Goal: Information Seeking & Learning: Learn about a topic

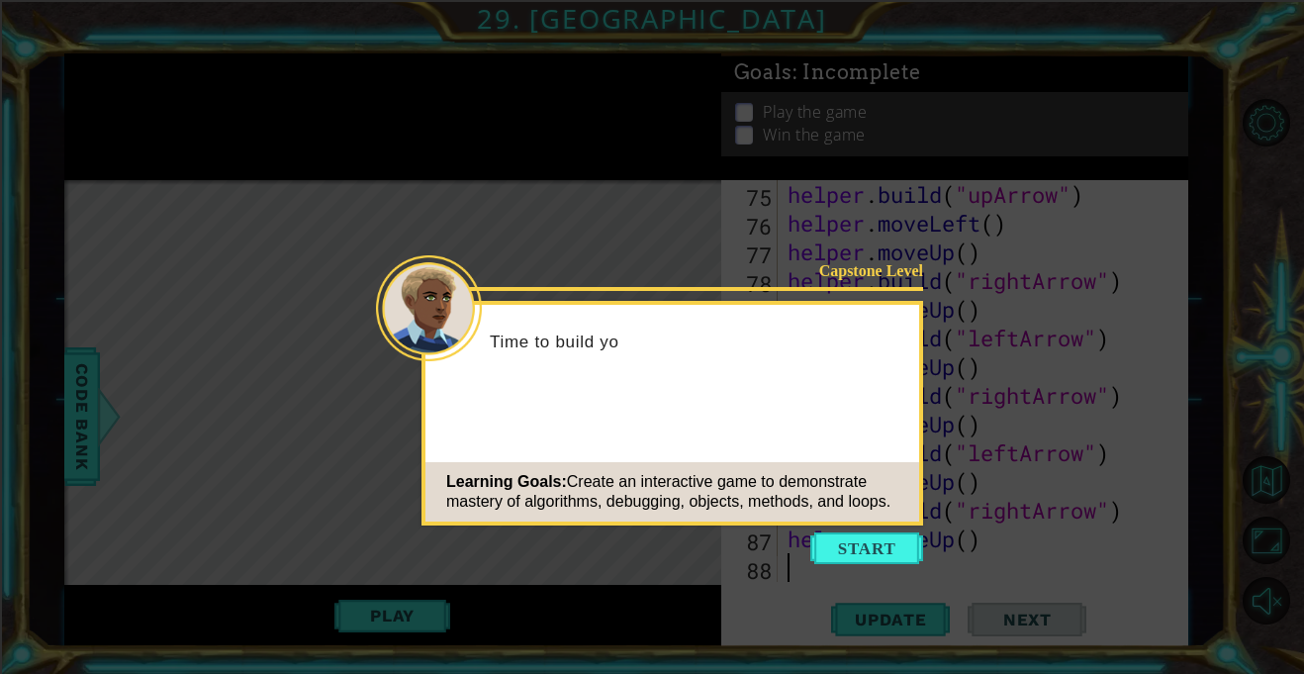
scroll to position [2209, 0]
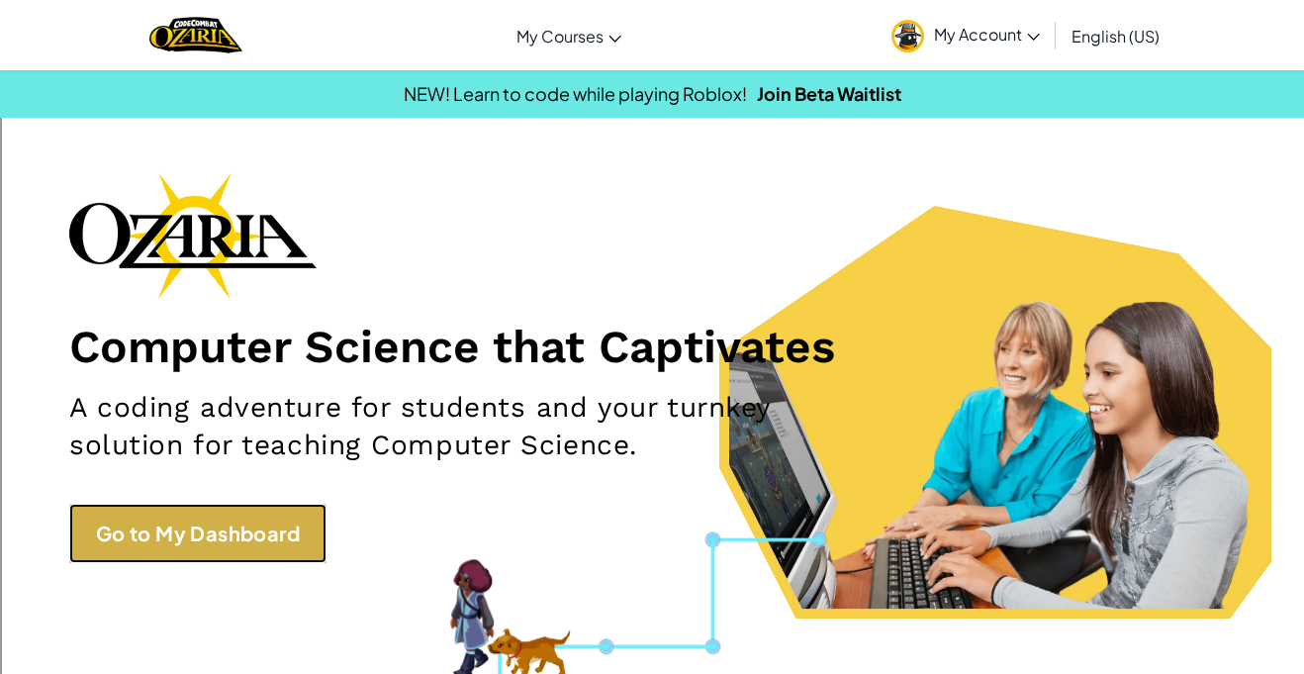
click at [225, 510] on link "Go to My Dashboard" at bounding box center [197, 533] width 257 height 59
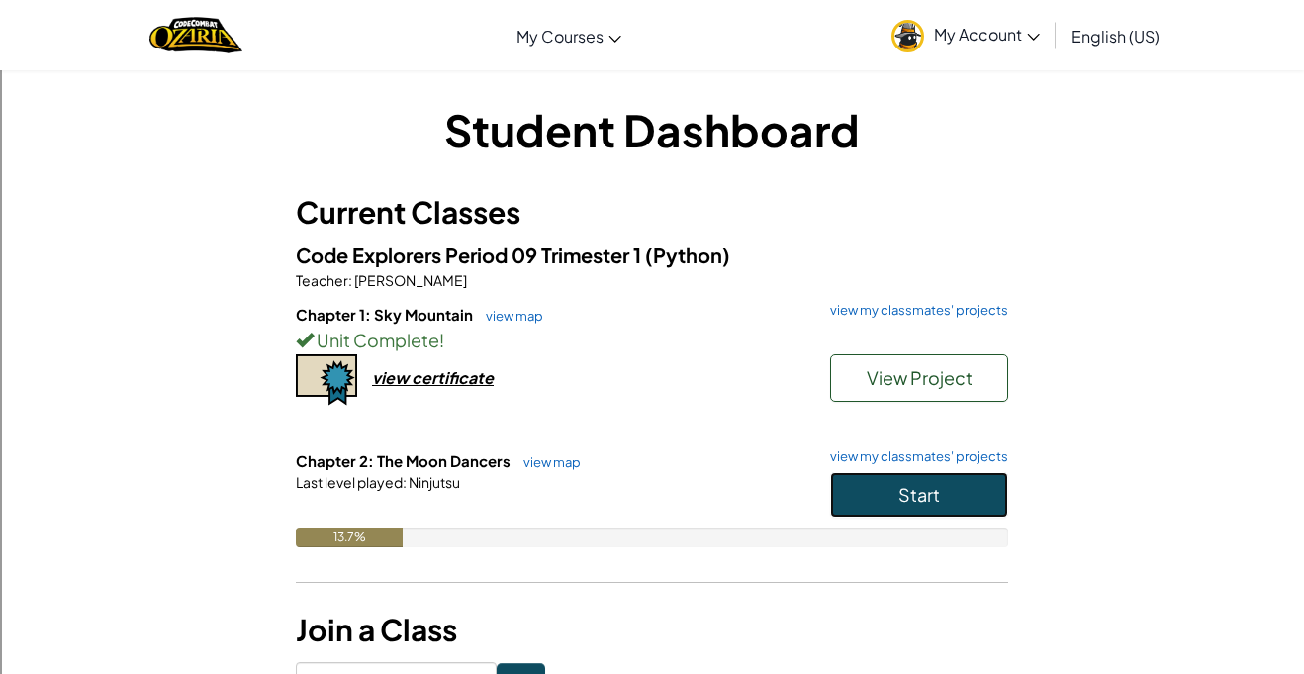
click at [873, 499] on button "Start" at bounding box center [919, 495] width 178 height 46
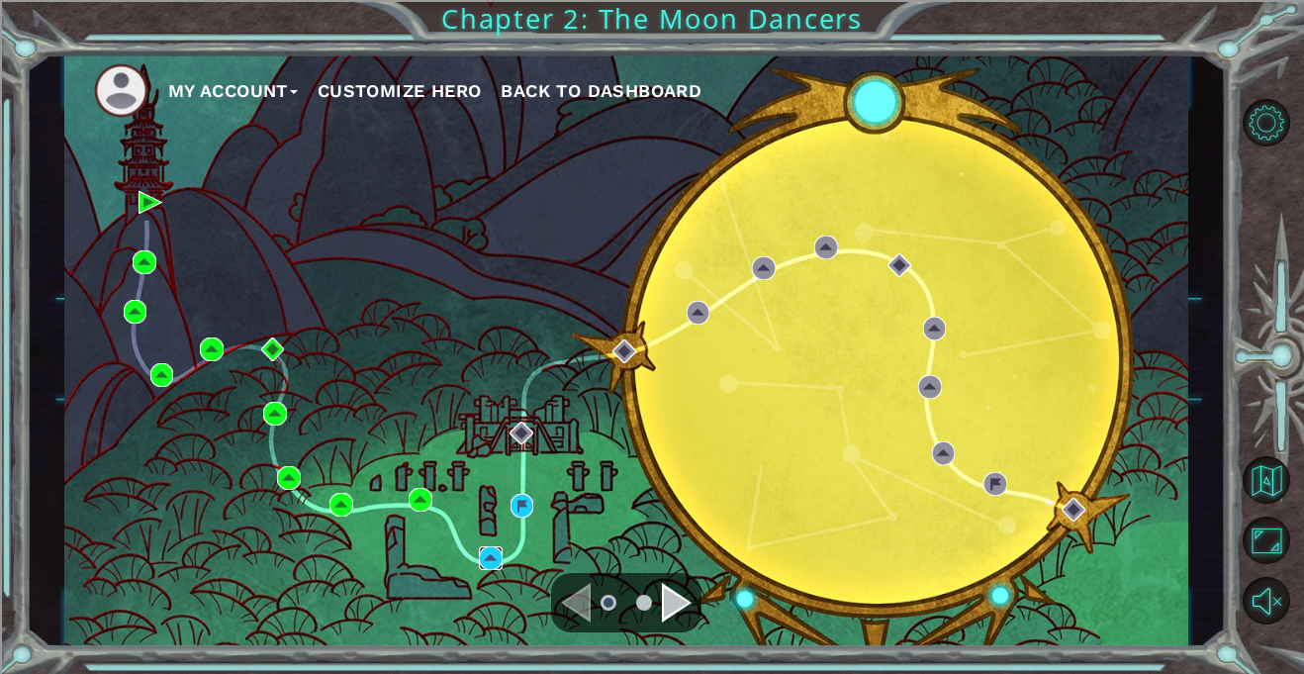
click at [483, 563] on img at bounding box center [491, 558] width 24 height 24
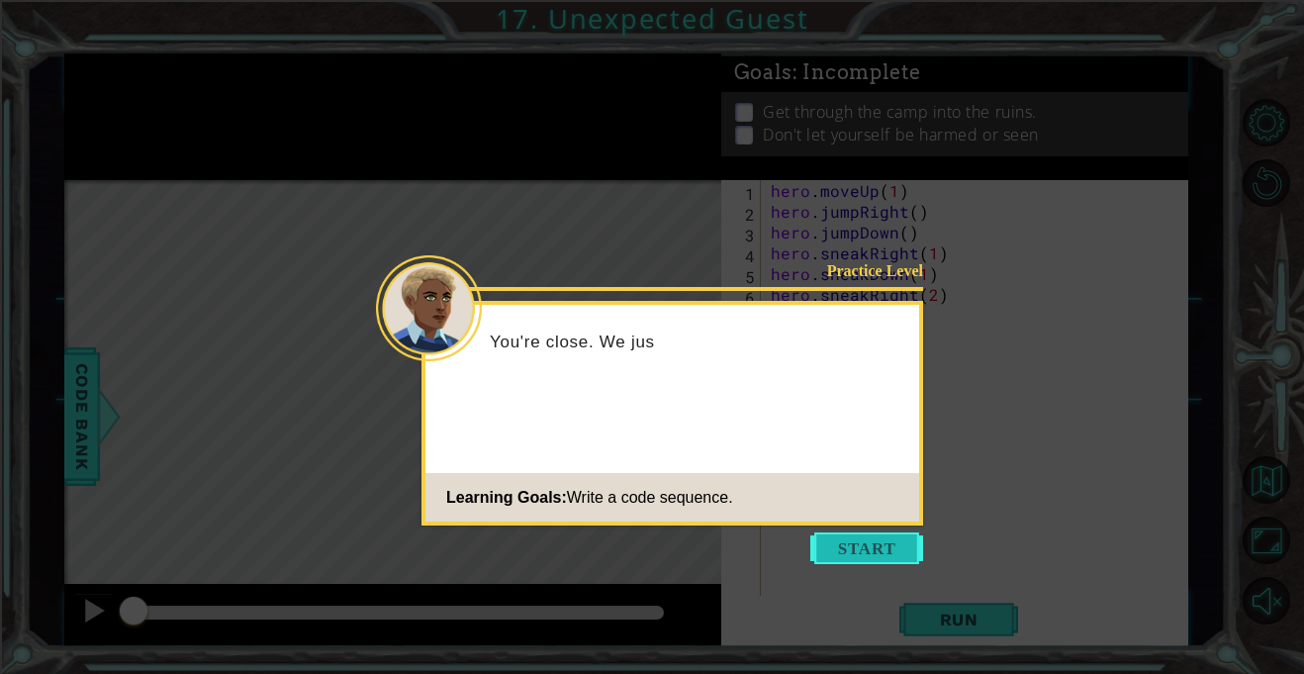
click at [893, 554] on button "Start" at bounding box center [866, 548] width 113 height 32
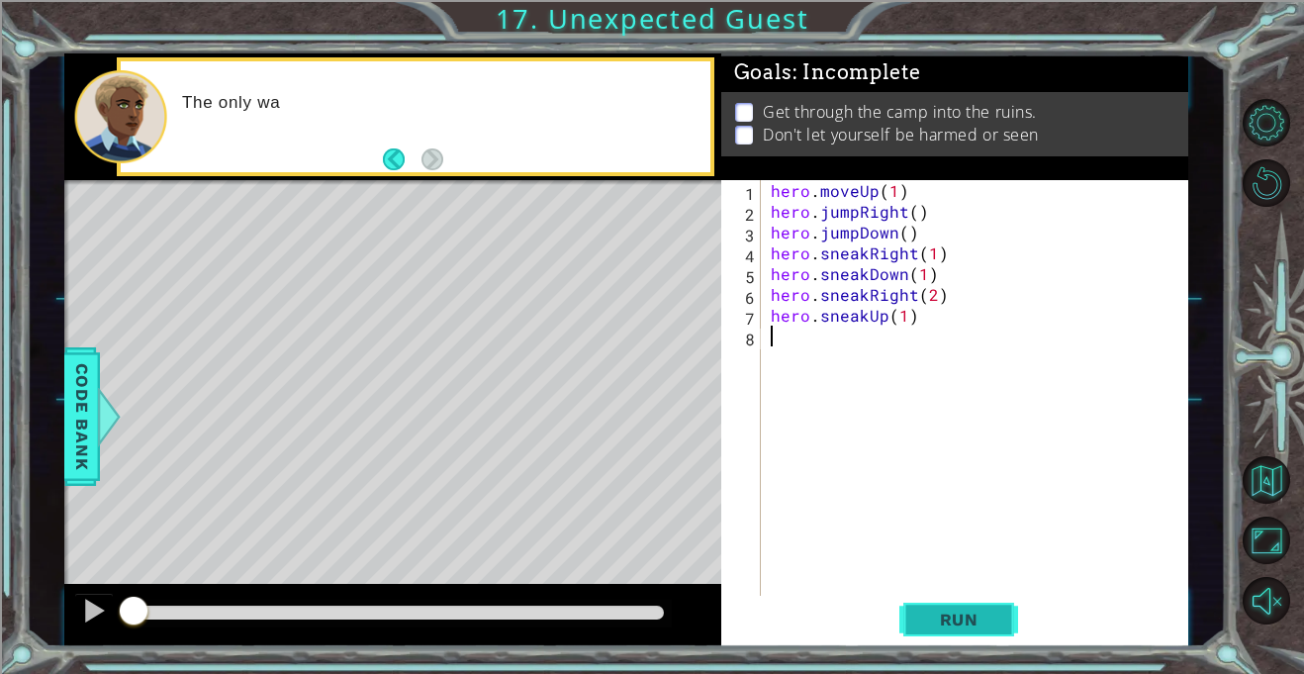
click at [994, 625] on span "Run" at bounding box center [959, 619] width 78 height 20
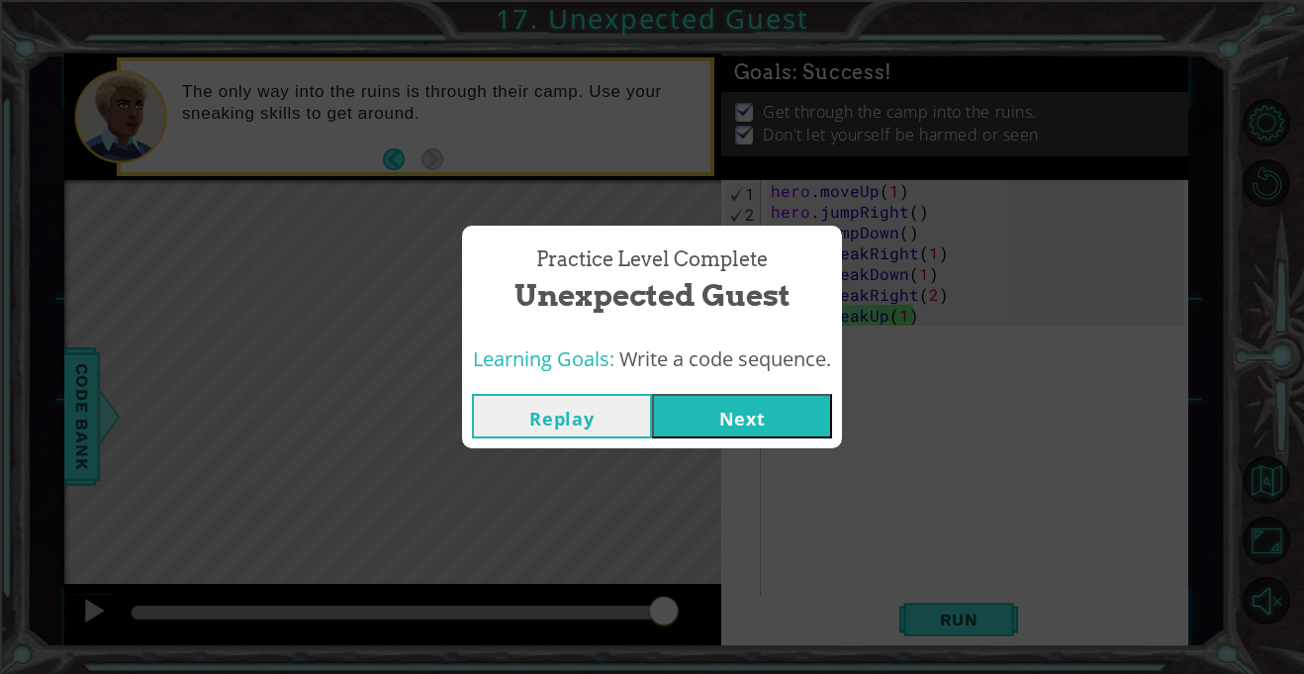
click at [766, 439] on div "Replay Next" at bounding box center [652, 416] width 380 height 64
click at [746, 420] on button "Next" at bounding box center [742, 416] width 180 height 45
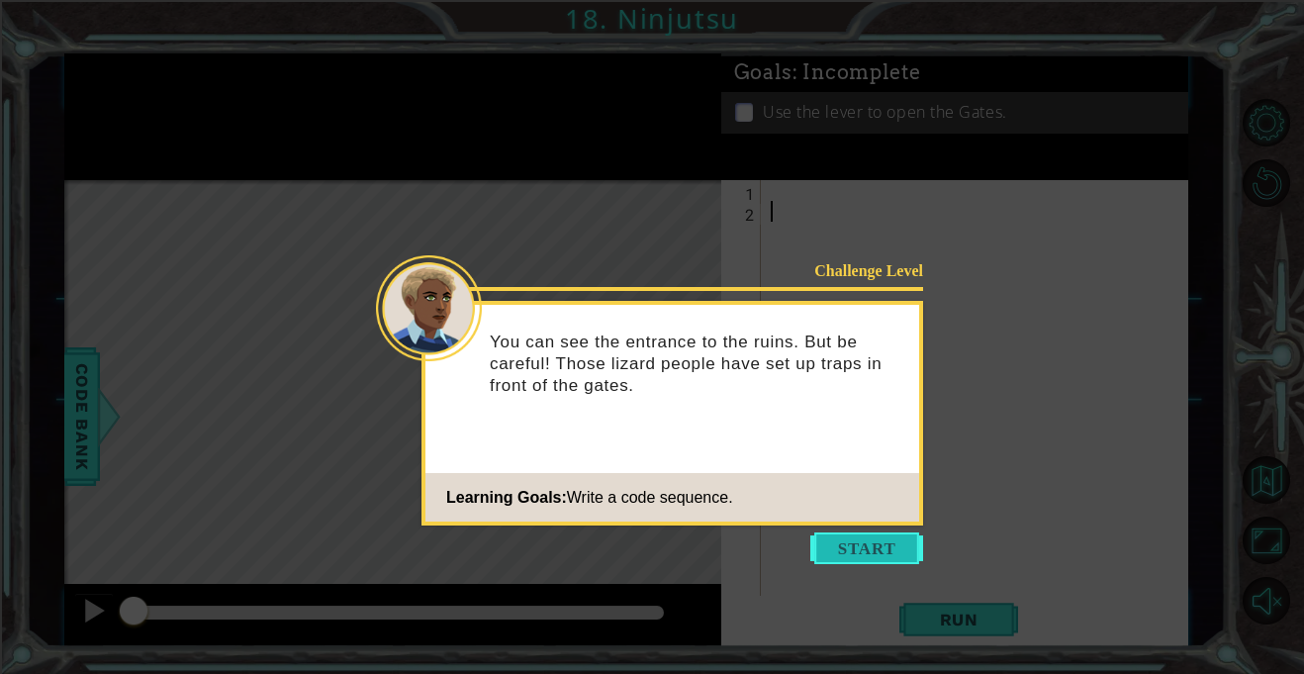
click at [905, 541] on button "Start" at bounding box center [866, 548] width 113 height 32
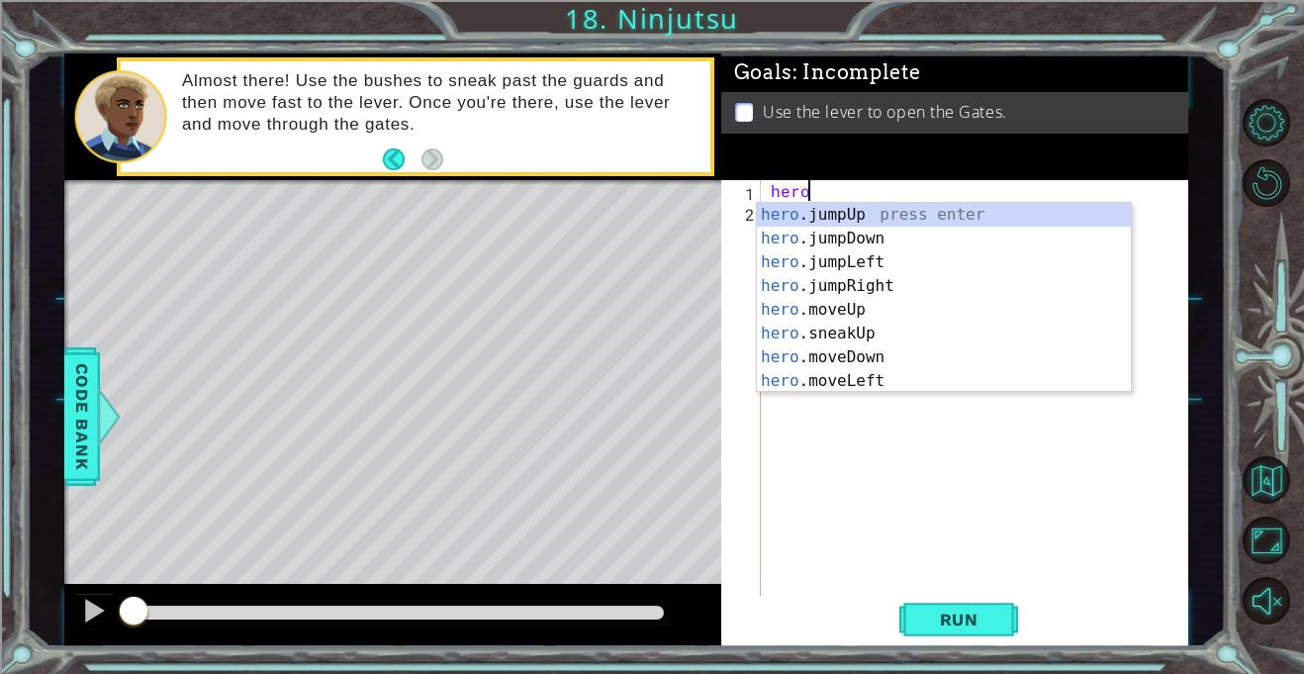
scroll to position [0, 2]
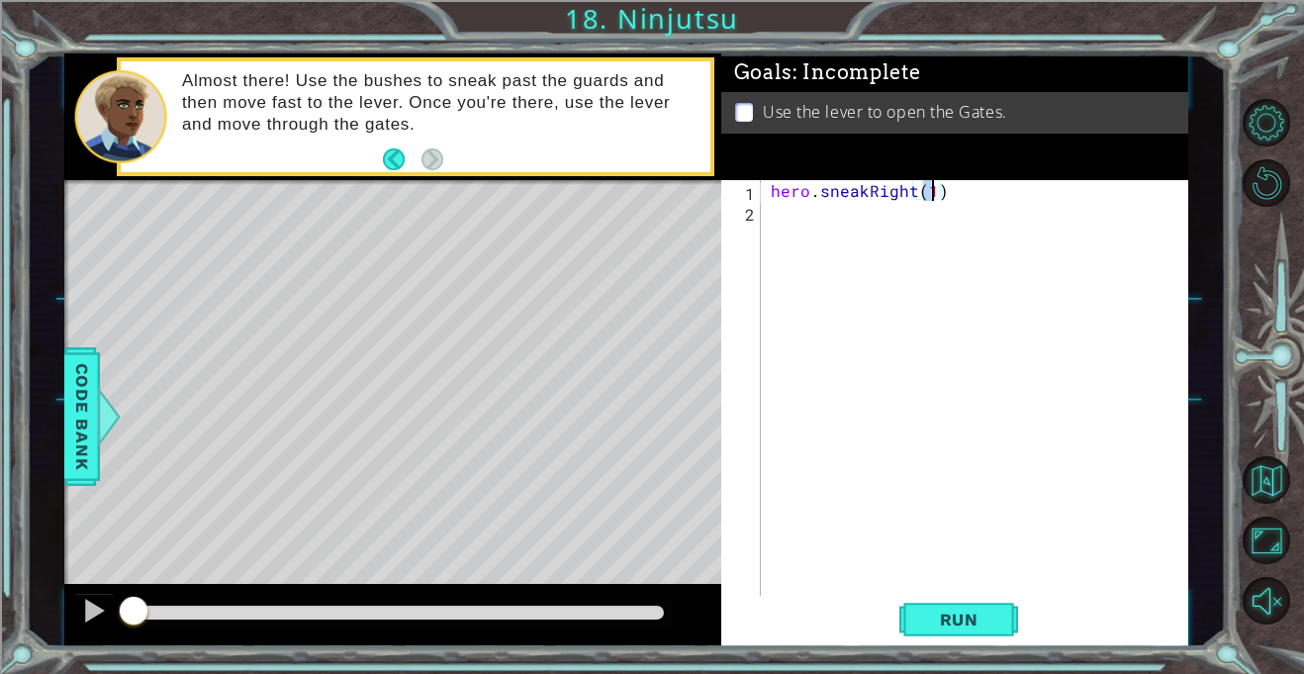
type textarea "hero.sneakRight(1)"
type textarea "hero.sneakUp(2)"
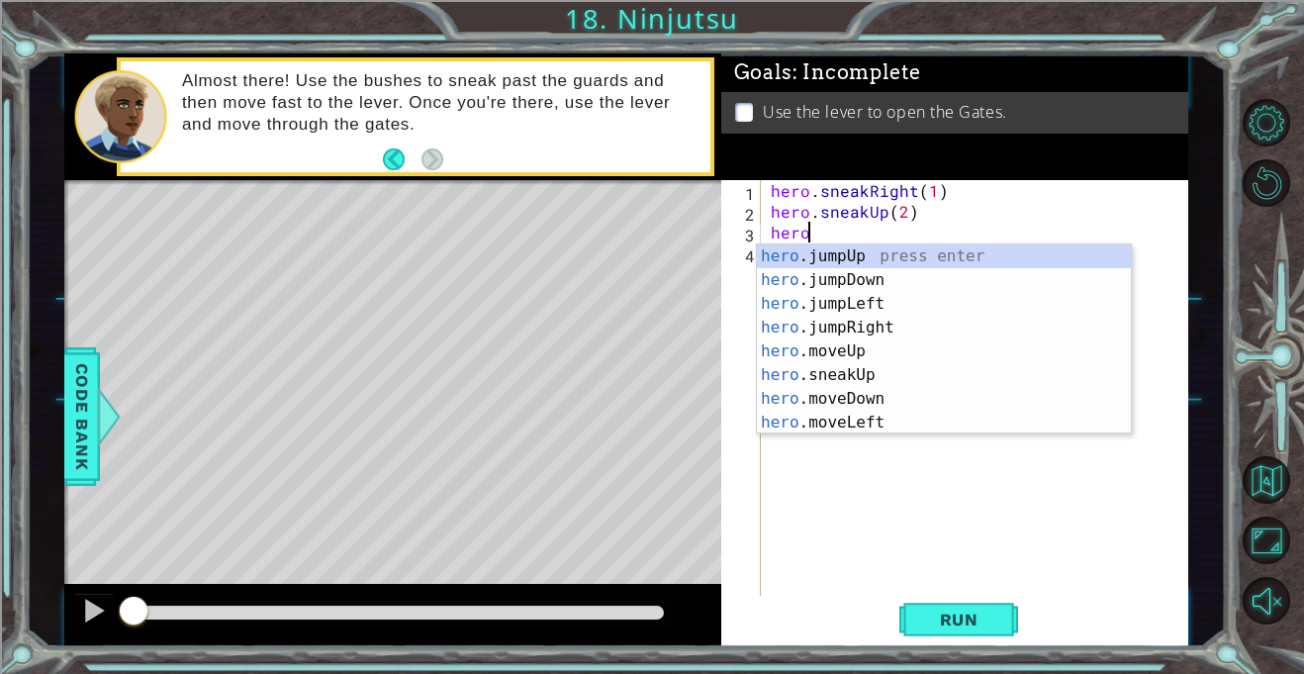
scroll to position [142, 0]
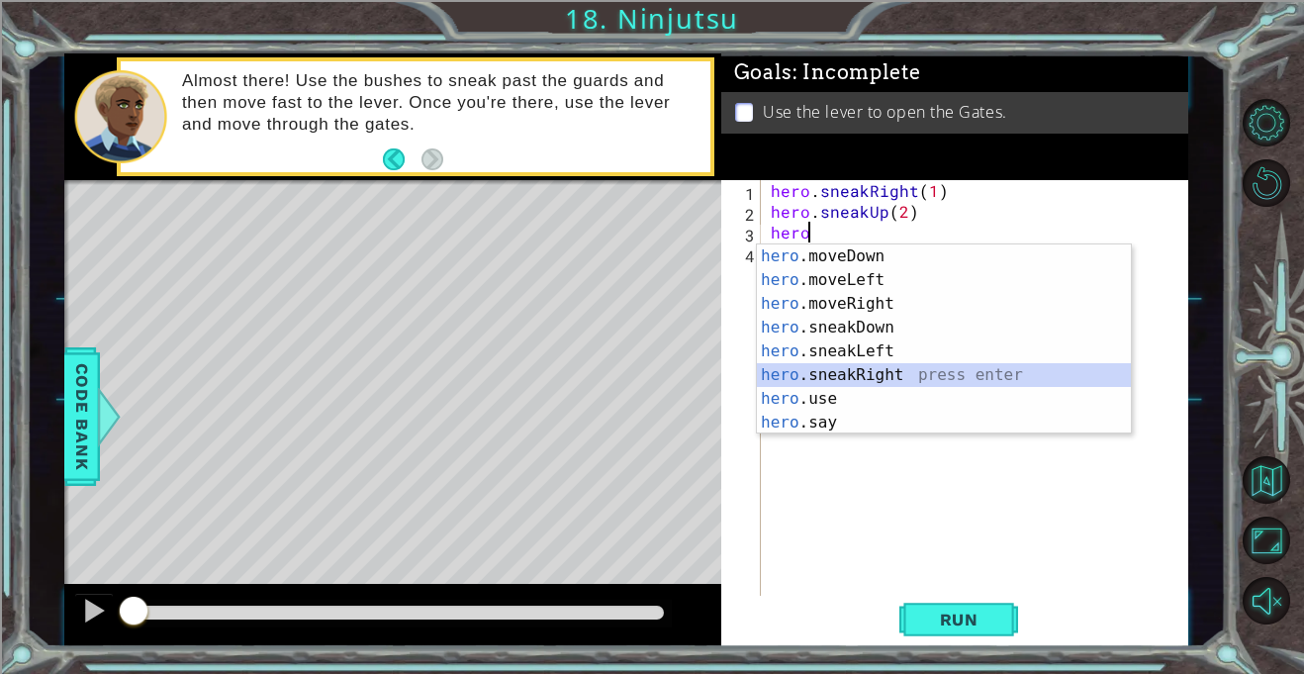
type textarea "hero.sneakRight(1)"
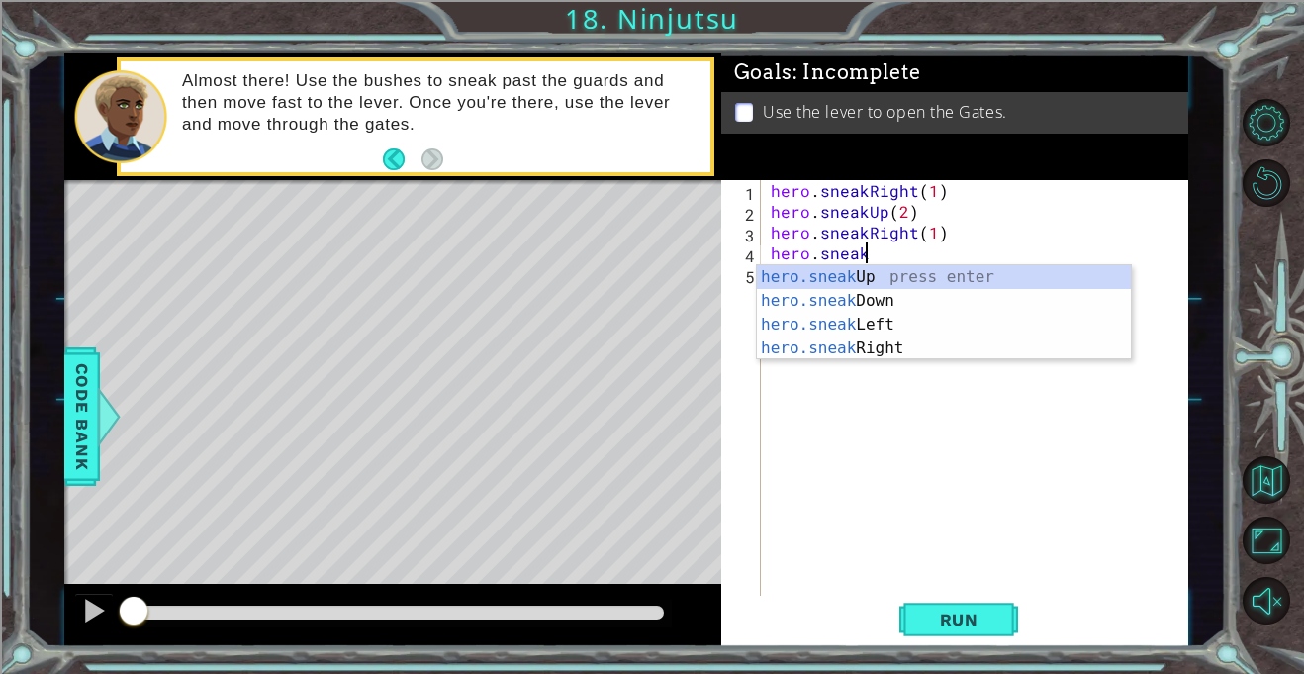
scroll to position [0, 5]
type textarea "hero.sneakUp(1)"
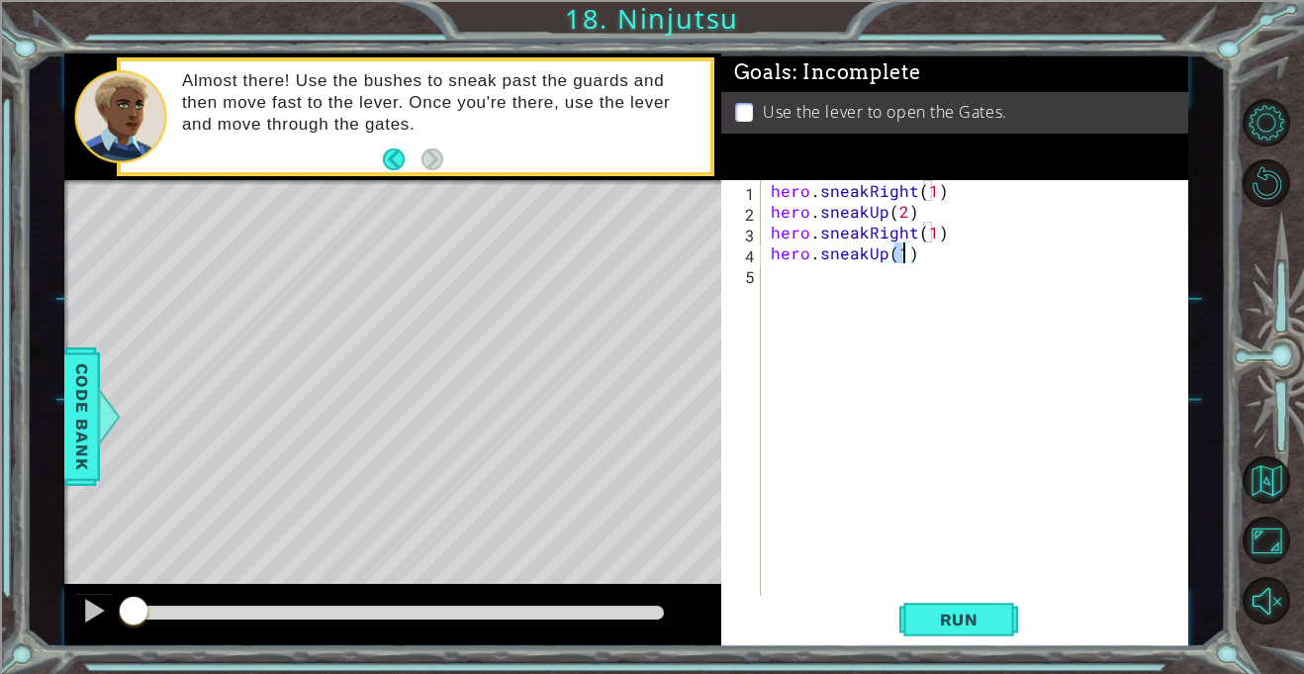
scroll to position [0, 0]
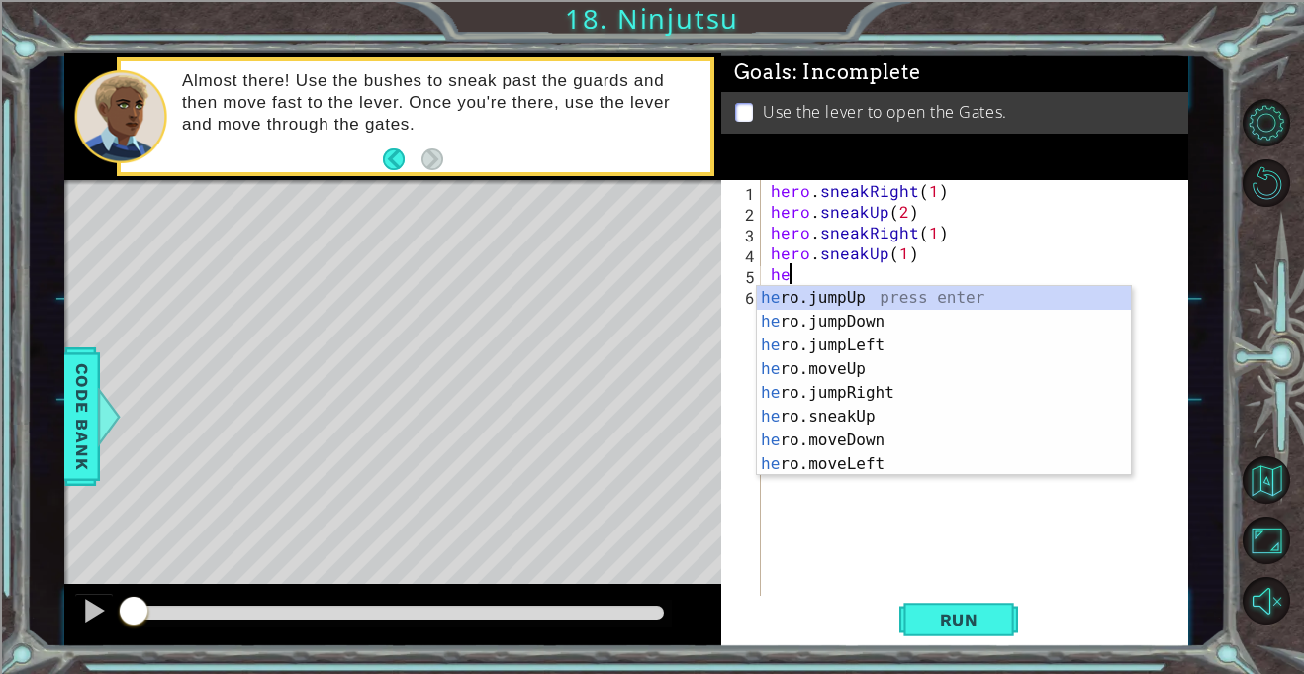
type textarea "hero"
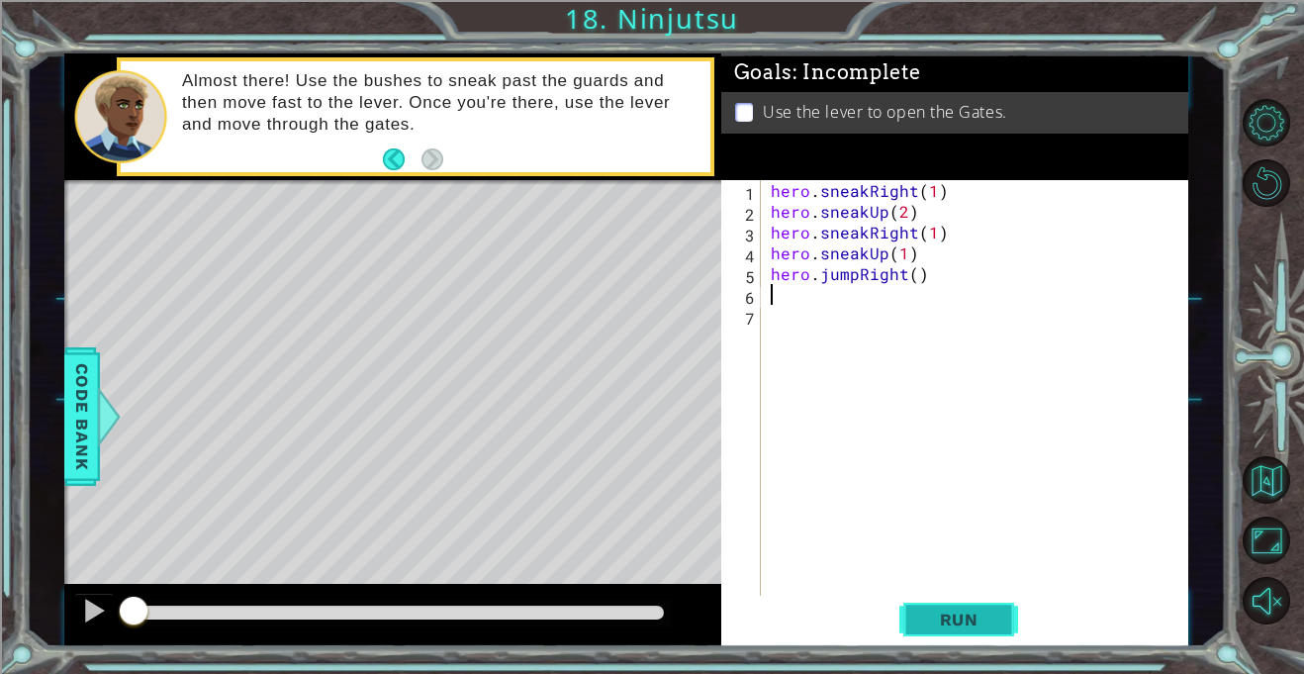
click at [976, 627] on span "Run" at bounding box center [959, 619] width 78 height 20
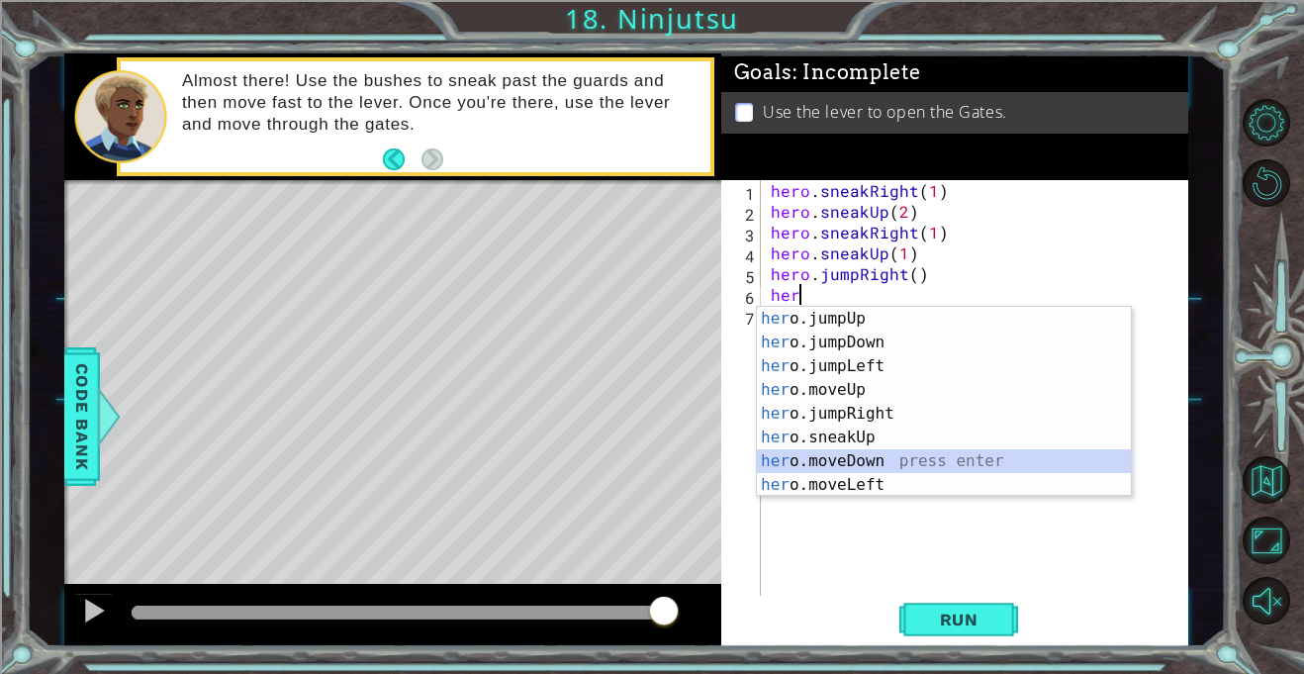
type textarea "hero.moveDown(1)"
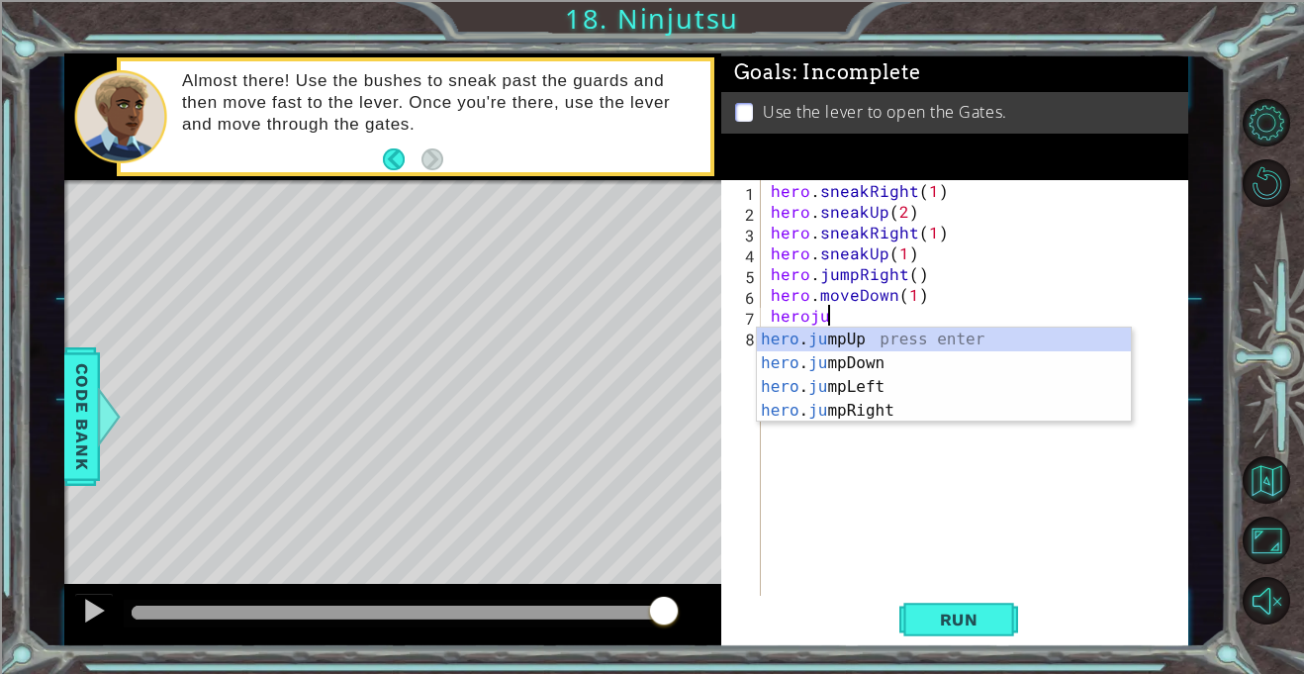
type textarea "herojum"
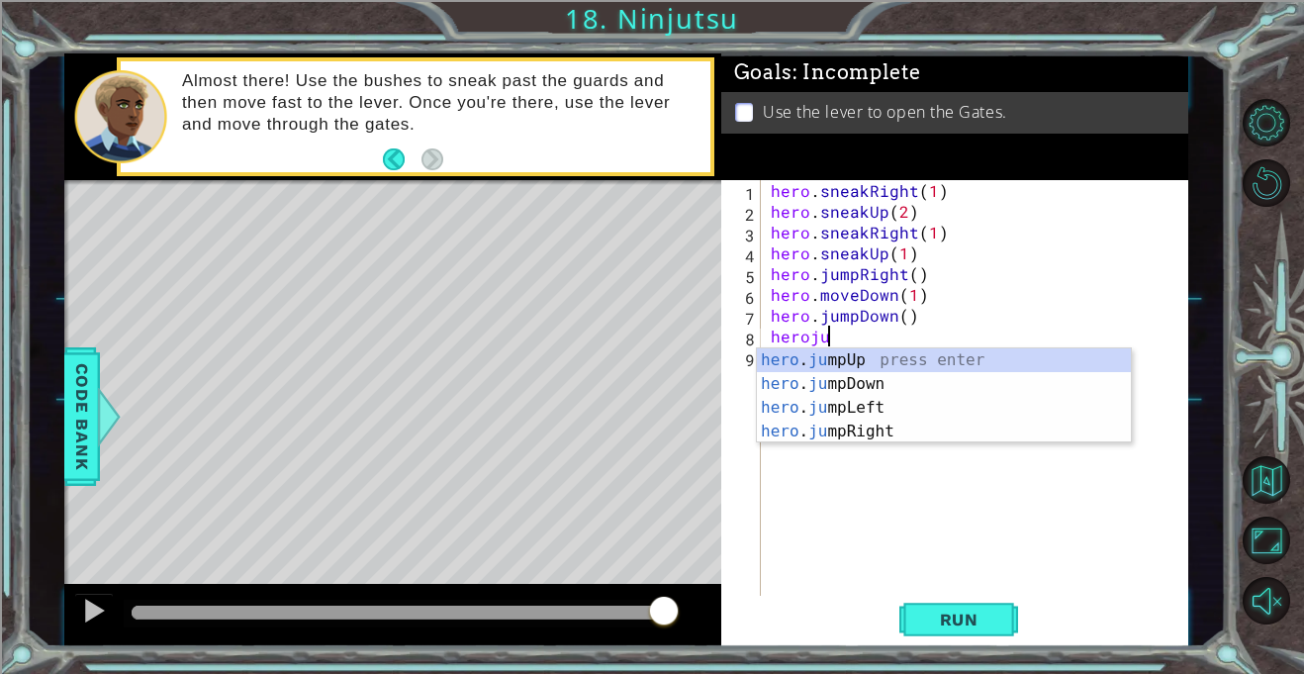
scroll to position [0, 3]
type textarea "herojumpri"
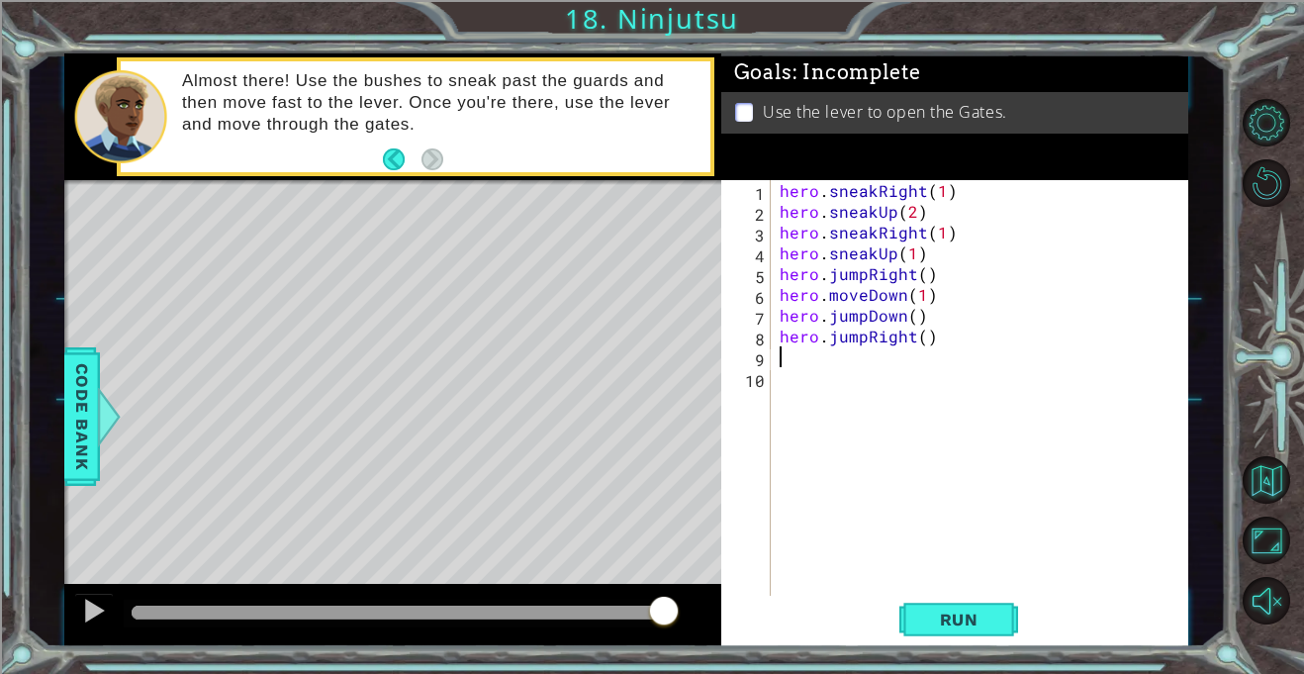
scroll to position [0, 0]
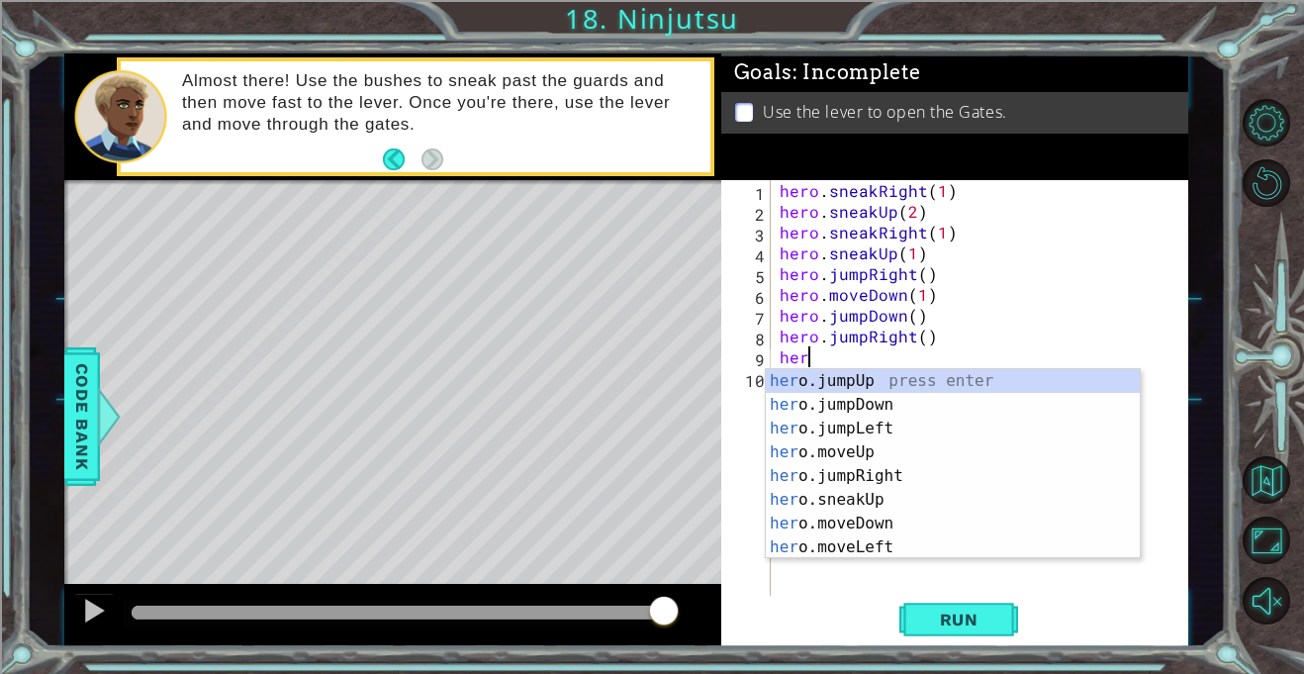
type textarea "hero"
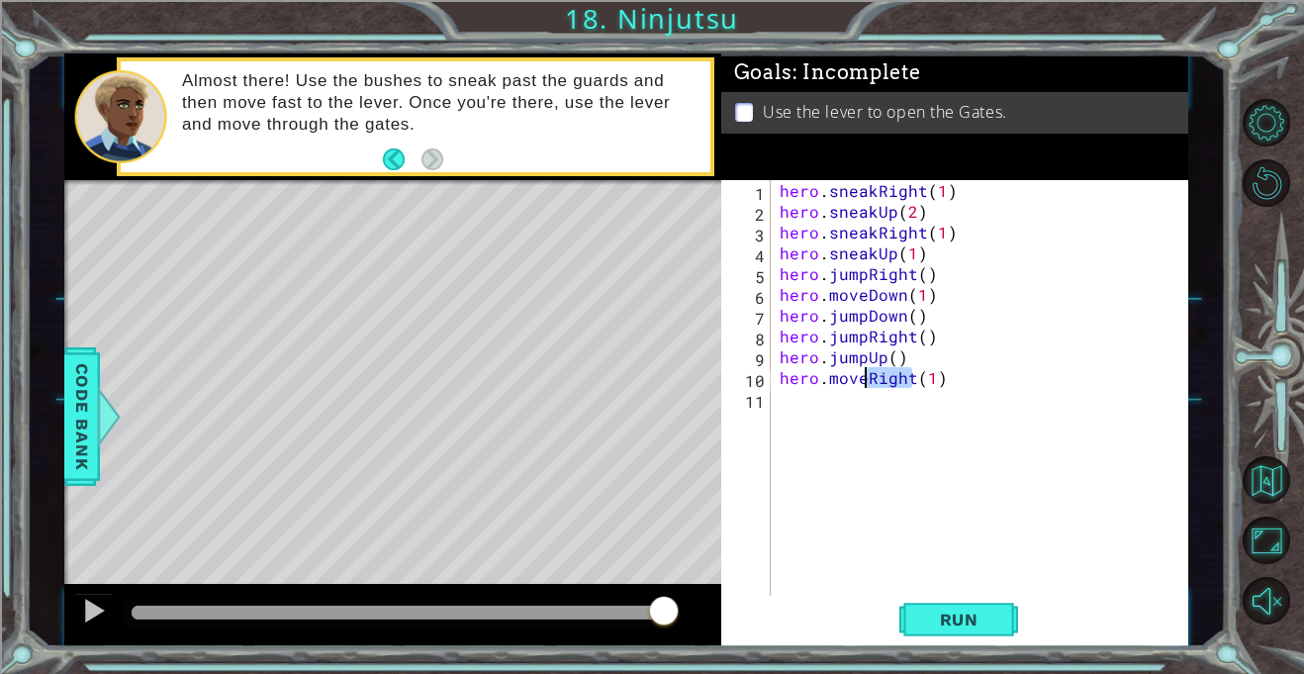
scroll to position [0, 6]
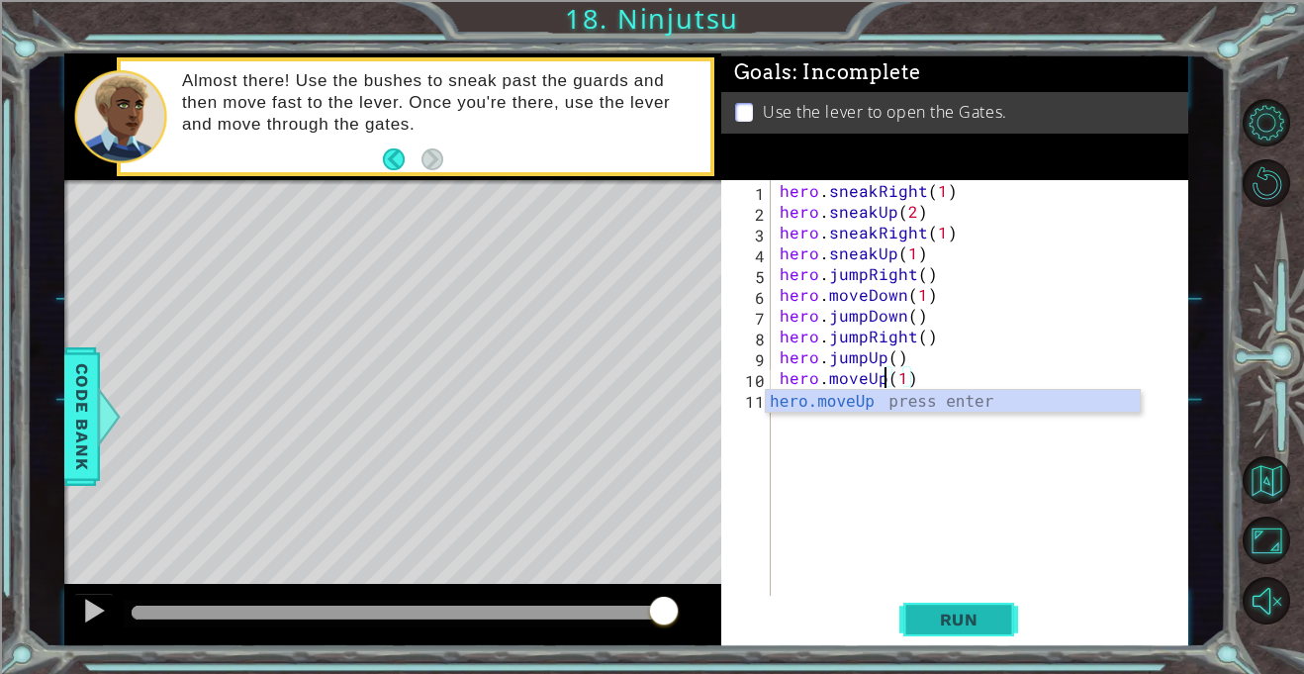
type textarea "hero.moveUp(1)"
click at [974, 621] on span "Run" at bounding box center [959, 619] width 78 height 20
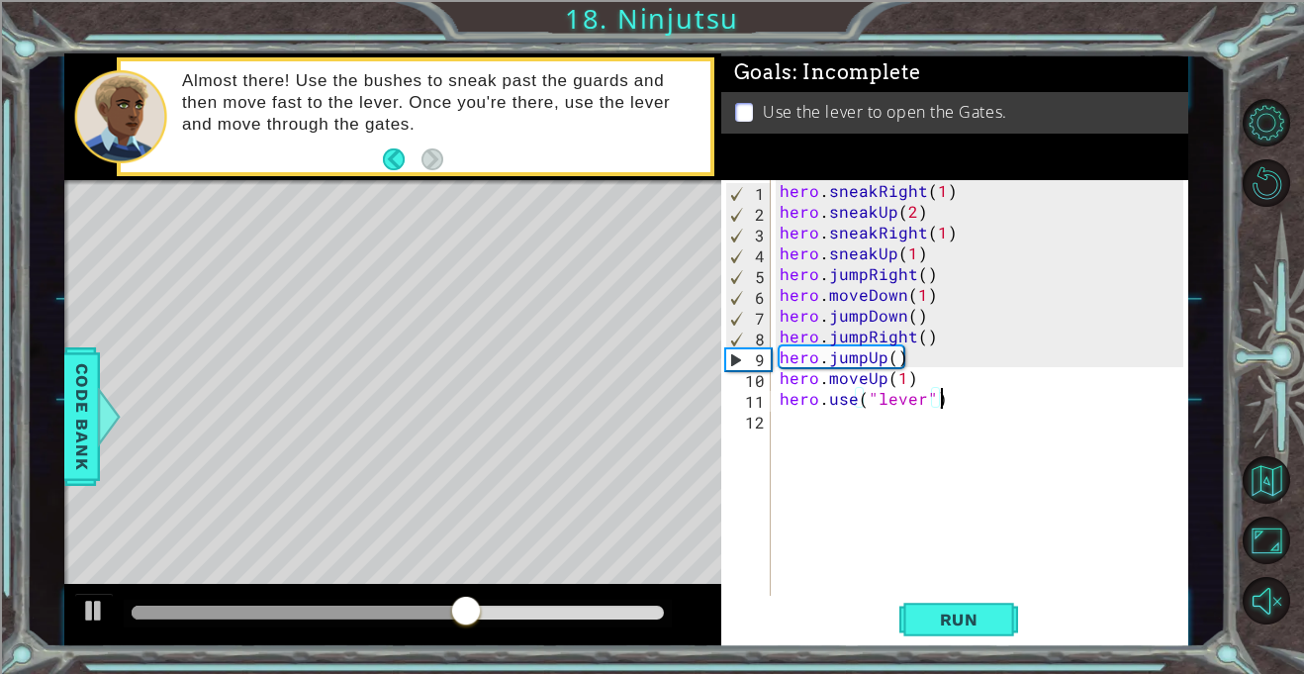
scroll to position [0, 9]
type textarea "hero.use("lever")"
click at [934, 626] on span "Run" at bounding box center [959, 619] width 78 height 20
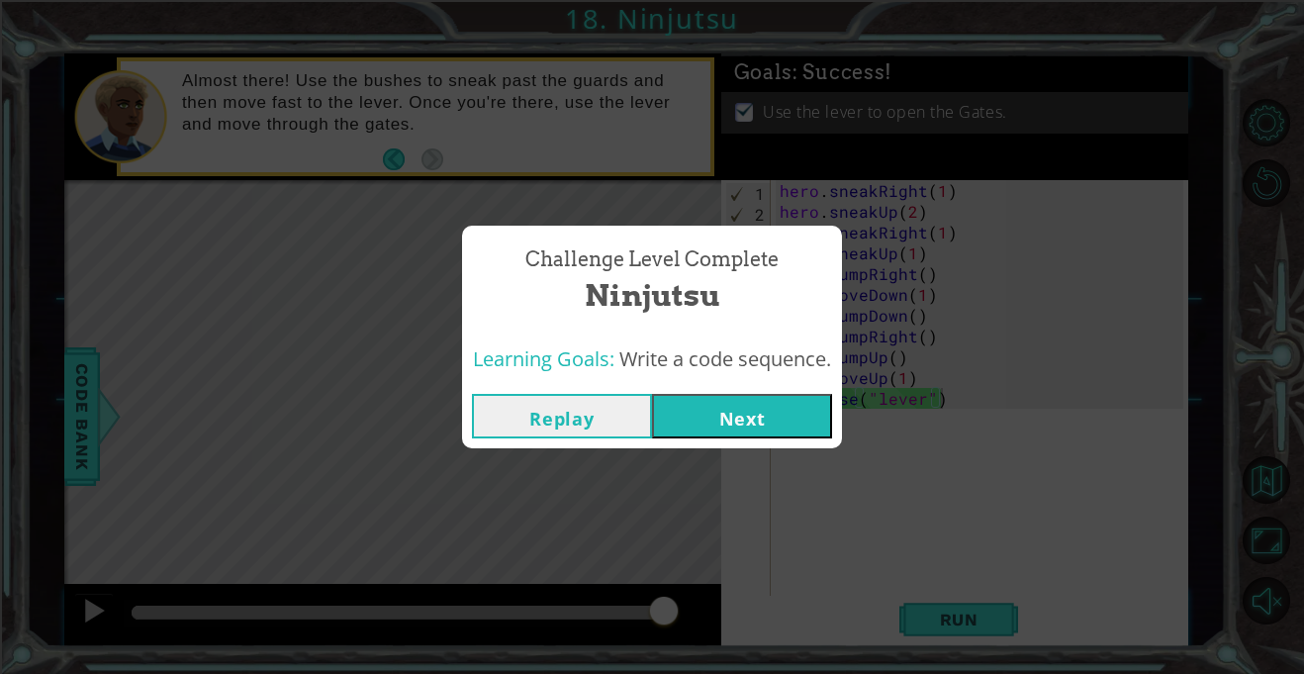
click at [776, 415] on button "Next" at bounding box center [742, 416] width 180 height 45
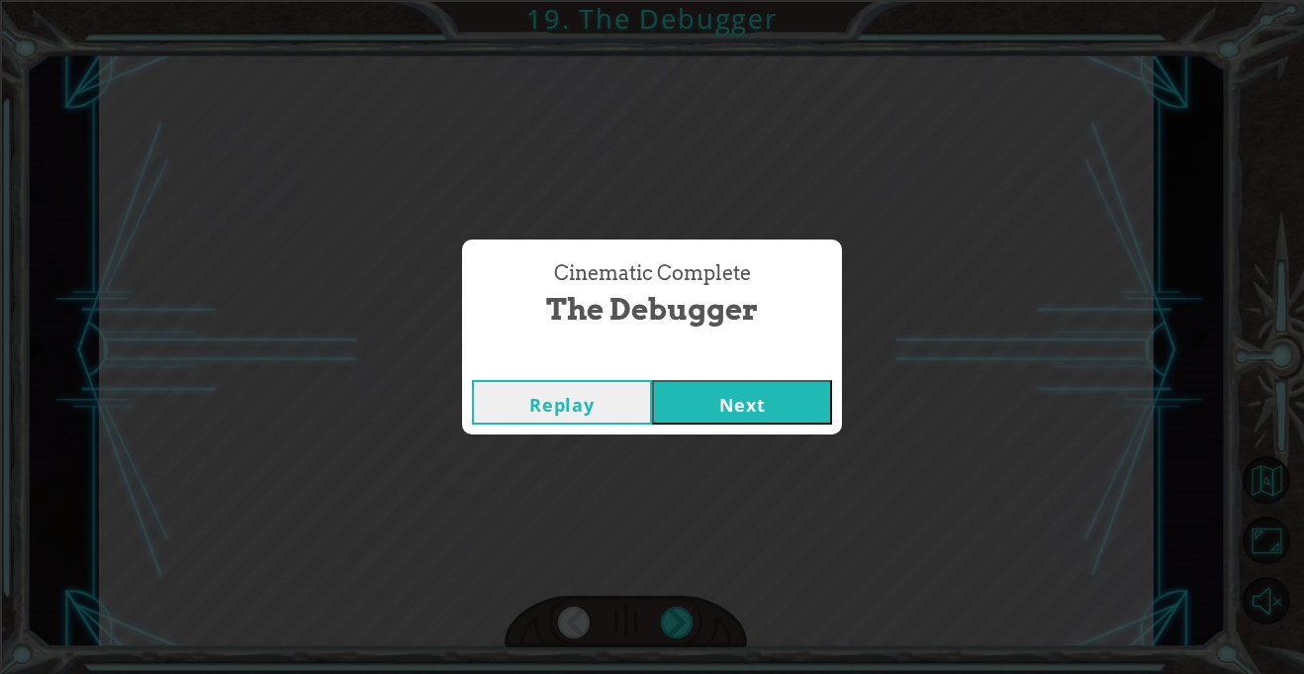
click at [683, 392] on button "Next" at bounding box center [742, 402] width 180 height 45
click at [771, 420] on button "Next" at bounding box center [742, 402] width 180 height 45
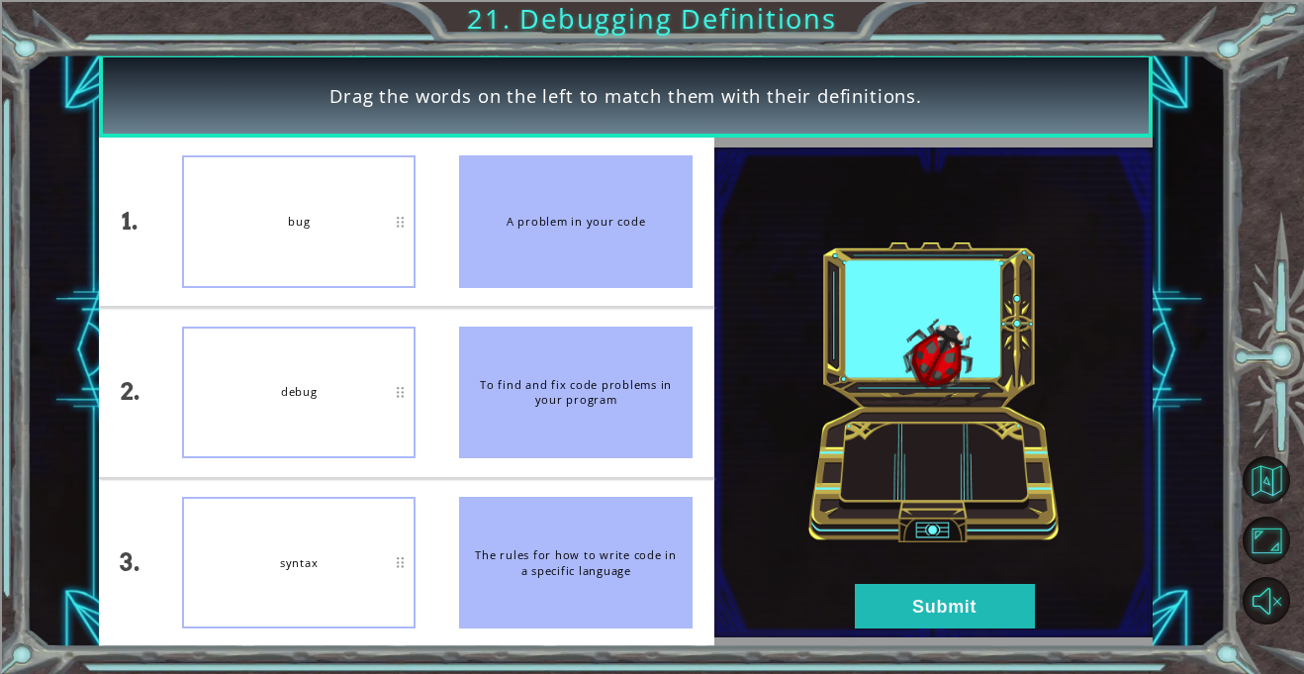
click at [374, 220] on div "bug" at bounding box center [298, 221] width 233 height 132
click at [913, 605] on button "Submit" at bounding box center [945, 606] width 180 height 45
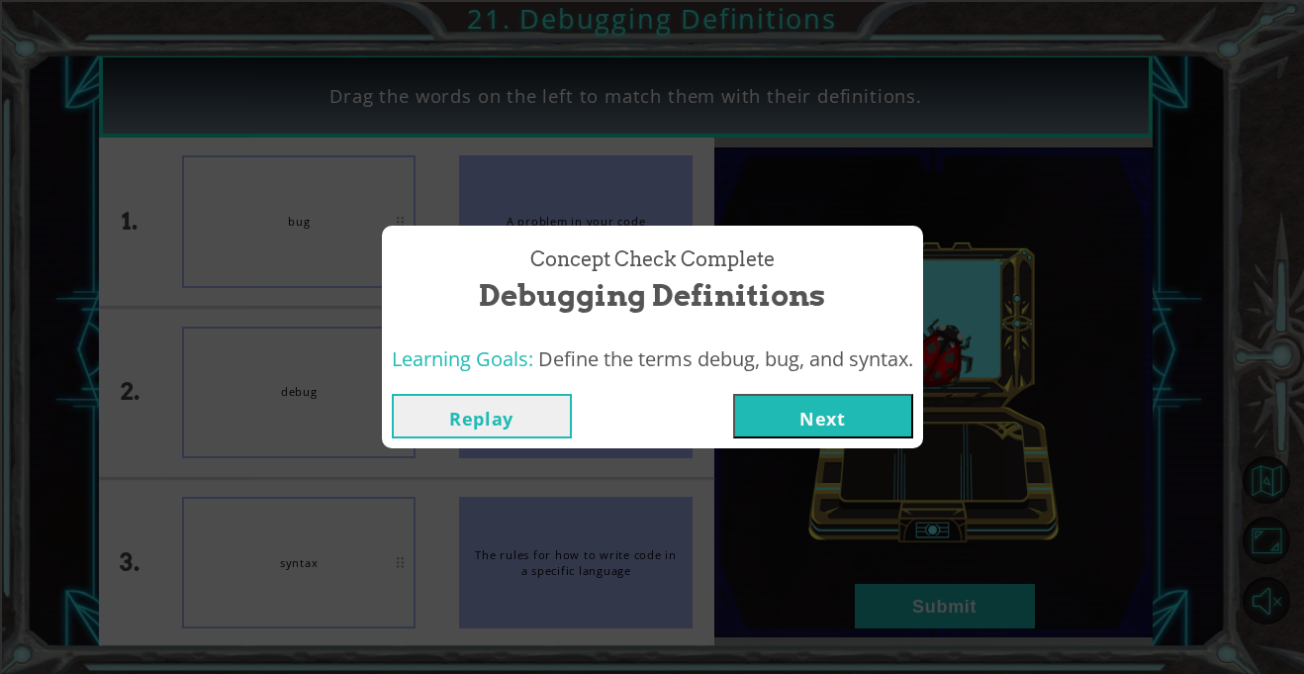
click at [798, 417] on button "Next" at bounding box center [823, 416] width 180 height 45
